Goal: Find specific page/section: Find specific page/section

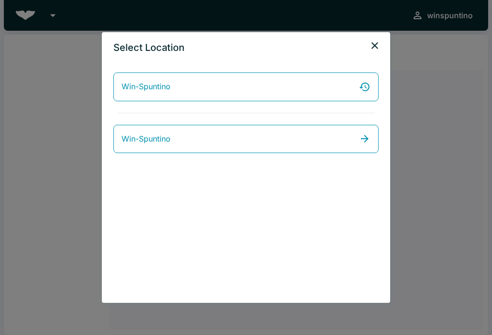
click at [376, 43] on icon "close" at bounding box center [375, 46] width 12 height 12
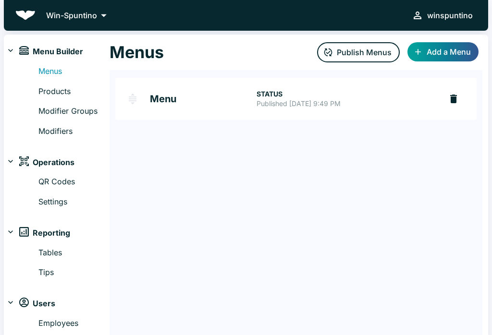
click at [105, 19] on icon at bounding box center [103, 15] width 13 height 13
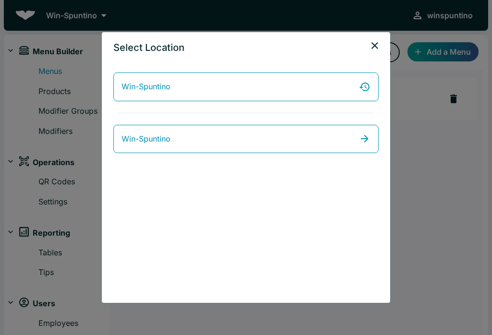
click at [376, 45] on icon "close" at bounding box center [374, 45] width 7 height 7
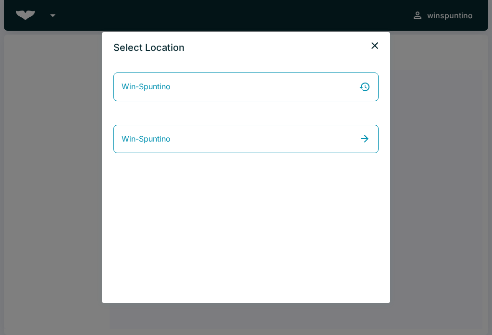
click at [378, 44] on icon "close" at bounding box center [375, 46] width 12 height 12
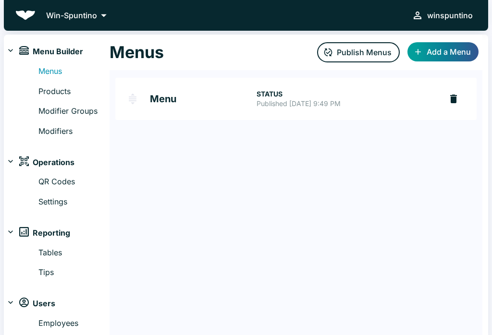
click at [54, 70] on link "Menus" at bounding box center [73, 71] width 71 height 12
click at [173, 108] on link "Menu STATUS Published Sep 15, 2024, 9:49 PM" at bounding box center [278, 99] width 327 height 42
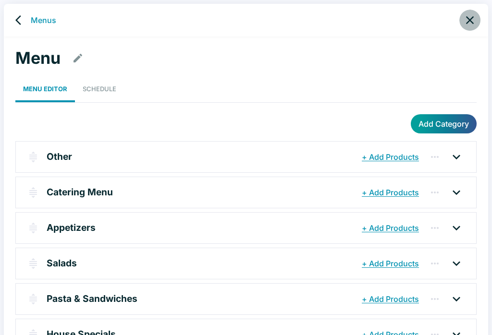
click at [471, 15] on icon "close" at bounding box center [469, 19] width 13 height 13
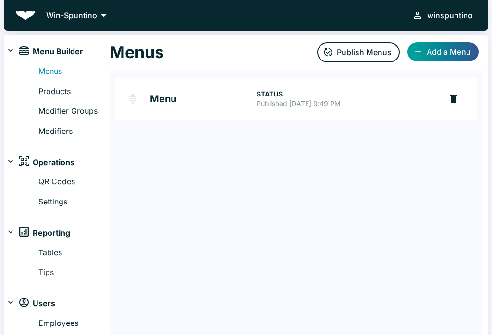
scroll to position [5, 0]
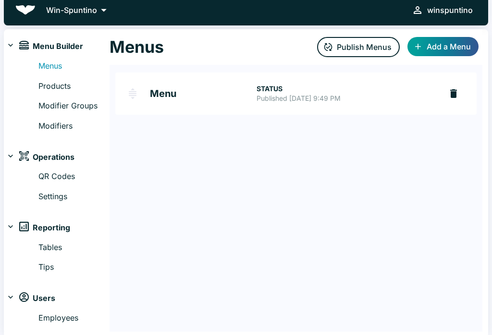
click at [26, 10] on img at bounding box center [25, 10] width 20 height 10
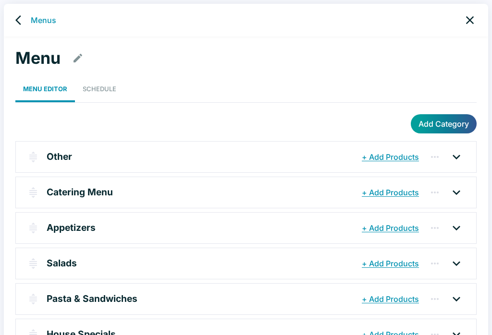
click at [468, 19] on icon "close" at bounding box center [470, 20] width 8 height 8
